Goal: Navigation & Orientation: Find specific page/section

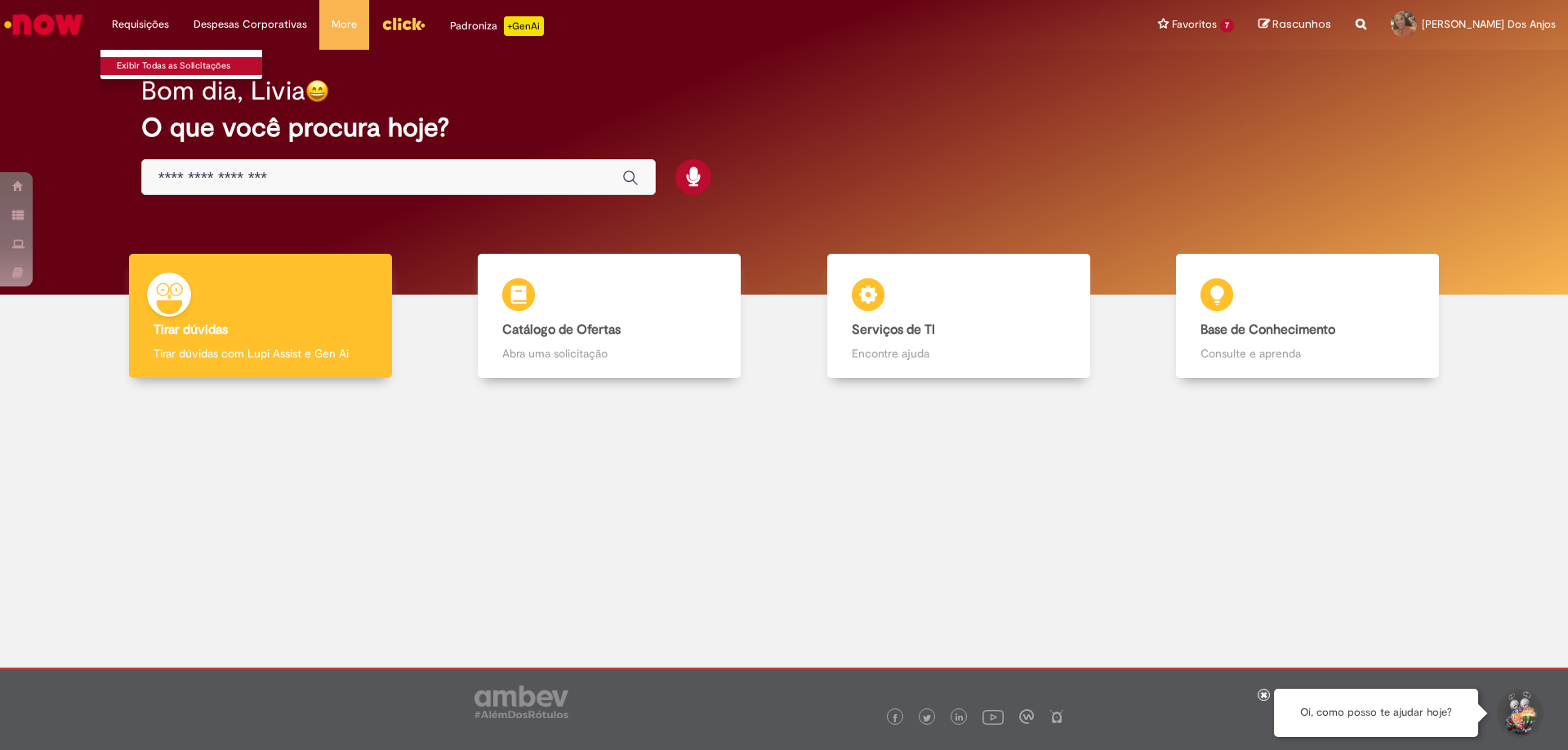
click at [153, 59] on link "Exibir Todas as Solicitações" at bounding box center [190, 66] width 180 height 18
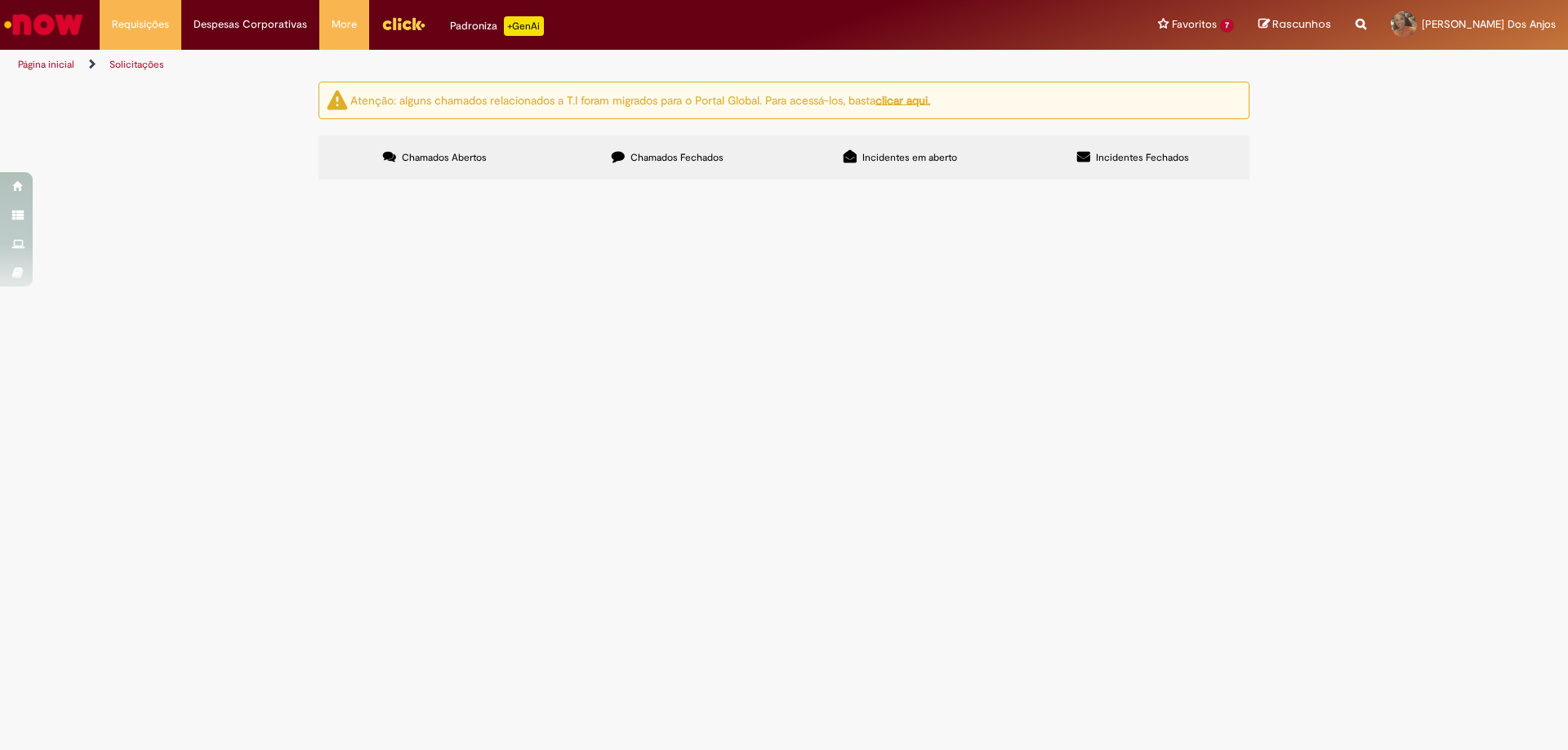
click at [47, 23] on img "Ir para a Homepage" at bounding box center [44, 24] width 84 height 33
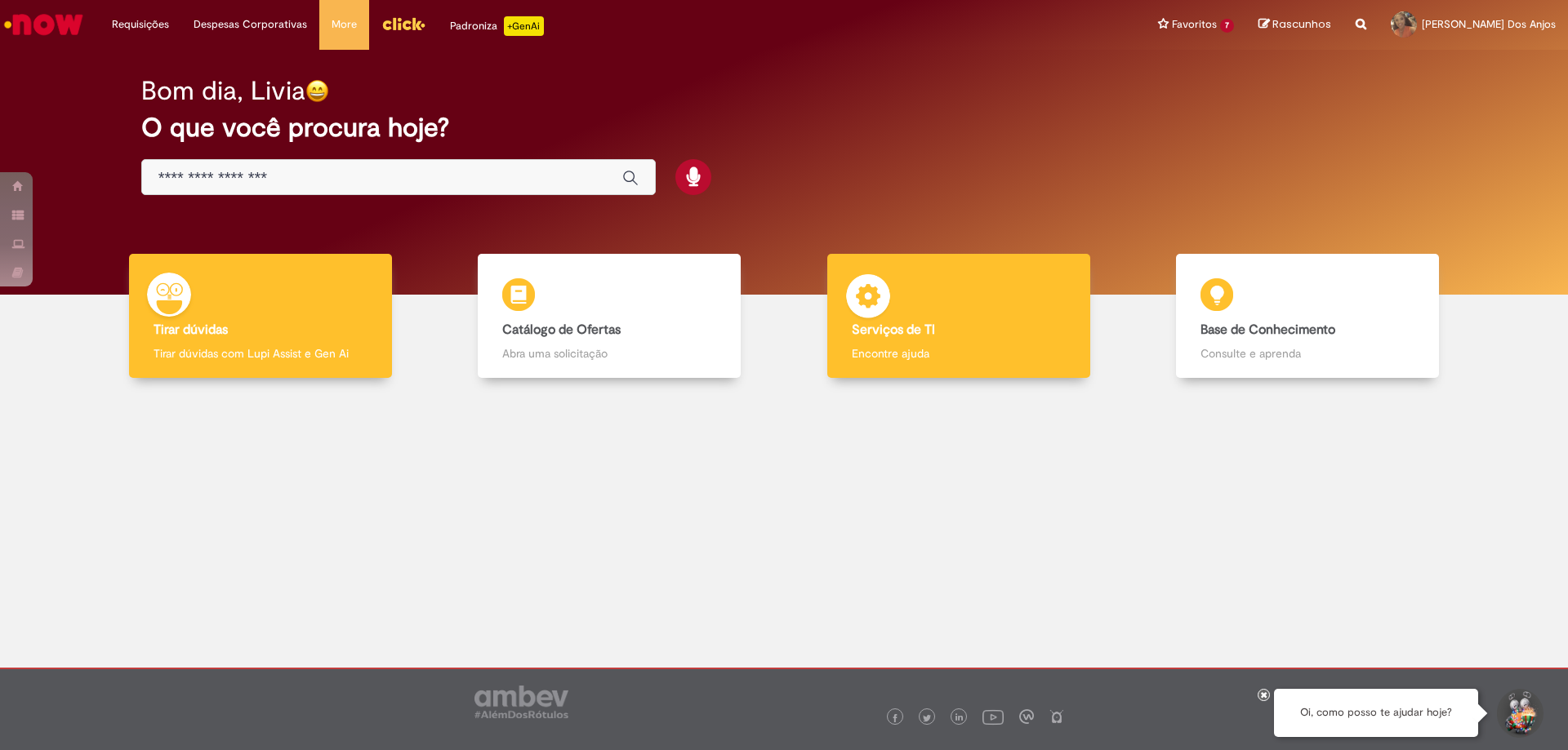
click at [984, 313] on div "Serviços de TI Serviços de TI Encontre ajuda" at bounding box center [958, 316] width 263 height 125
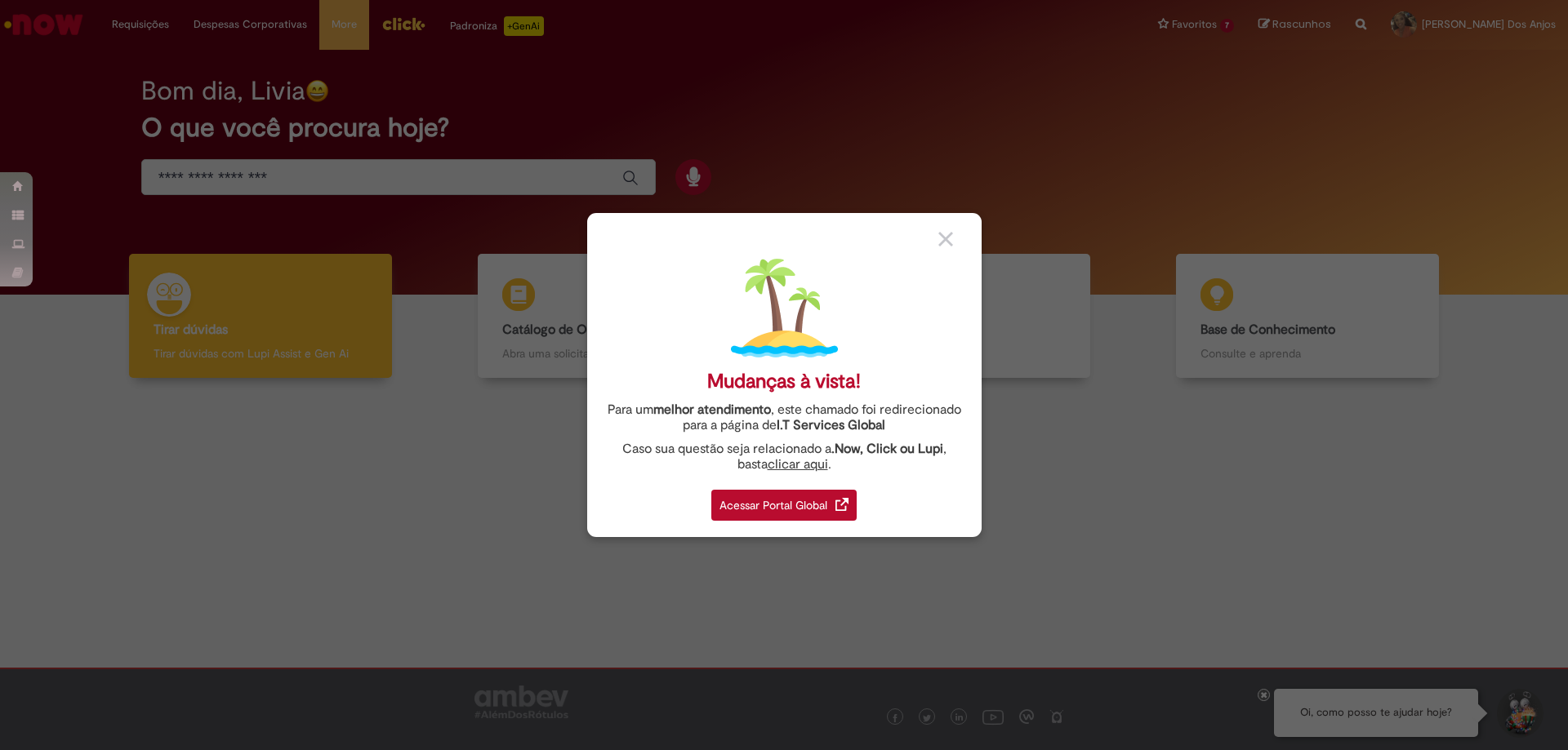
click at [779, 507] on div "Acessar Portal Global" at bounding box center [784, 505] width 145 height 31
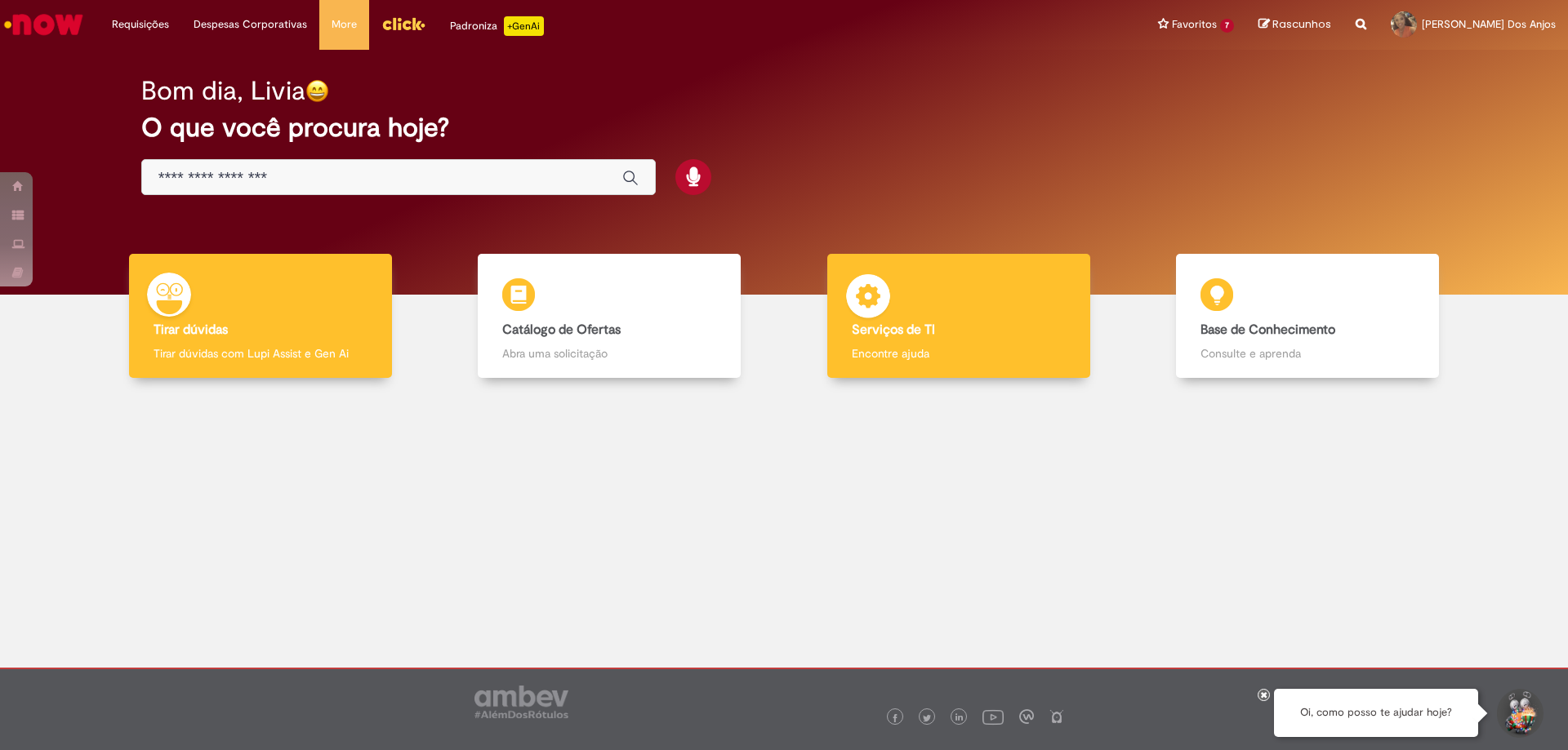
click at [960, 283] on div "Serviços de TI Serviços de TI Encontre ajuda" at bounding box center [958, 316] width 263 height 125
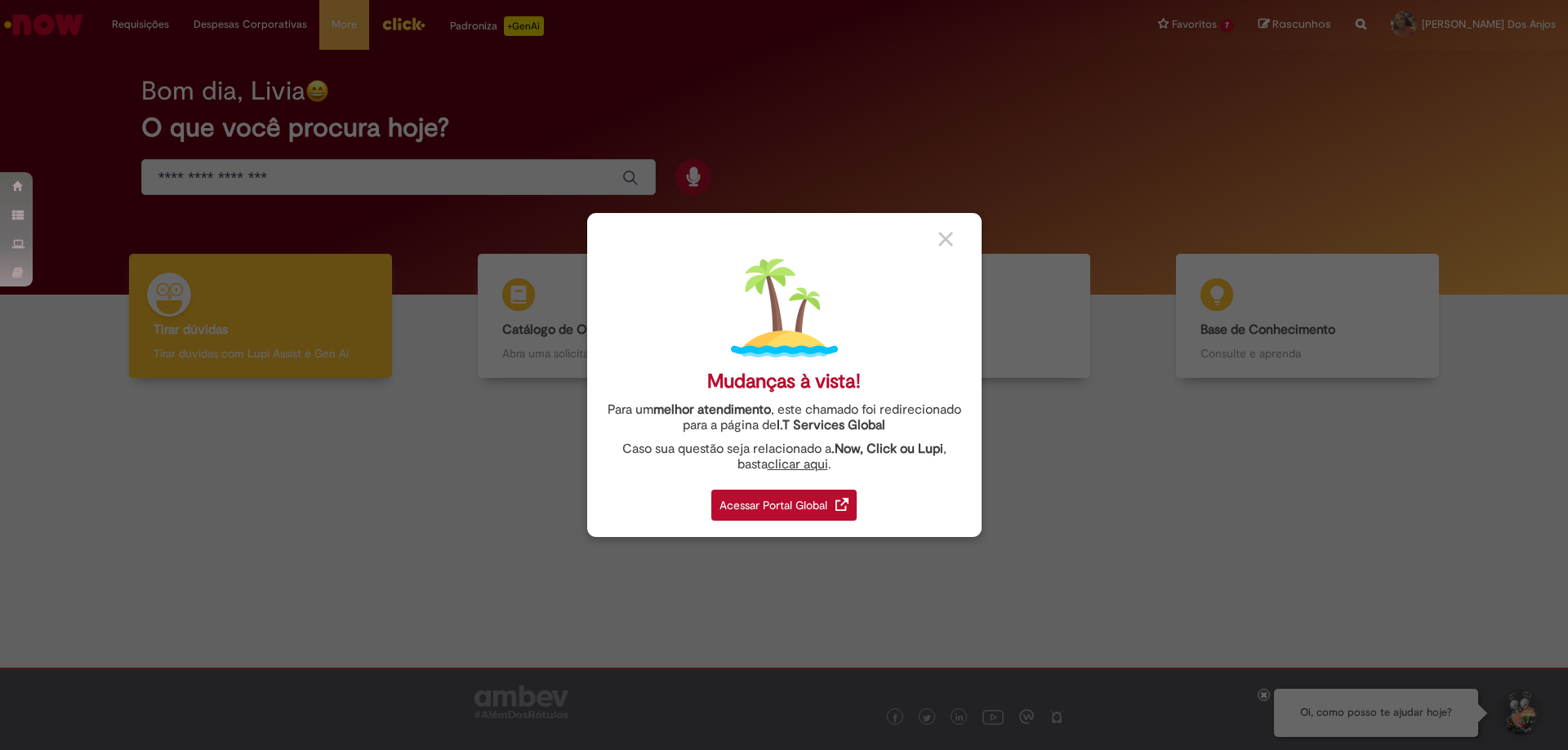
click at [802, 503] on div "Acessar Portal Global" at bounding box center [784, 505] width 145 height 31
